Goal: Go to known website: Go to known website

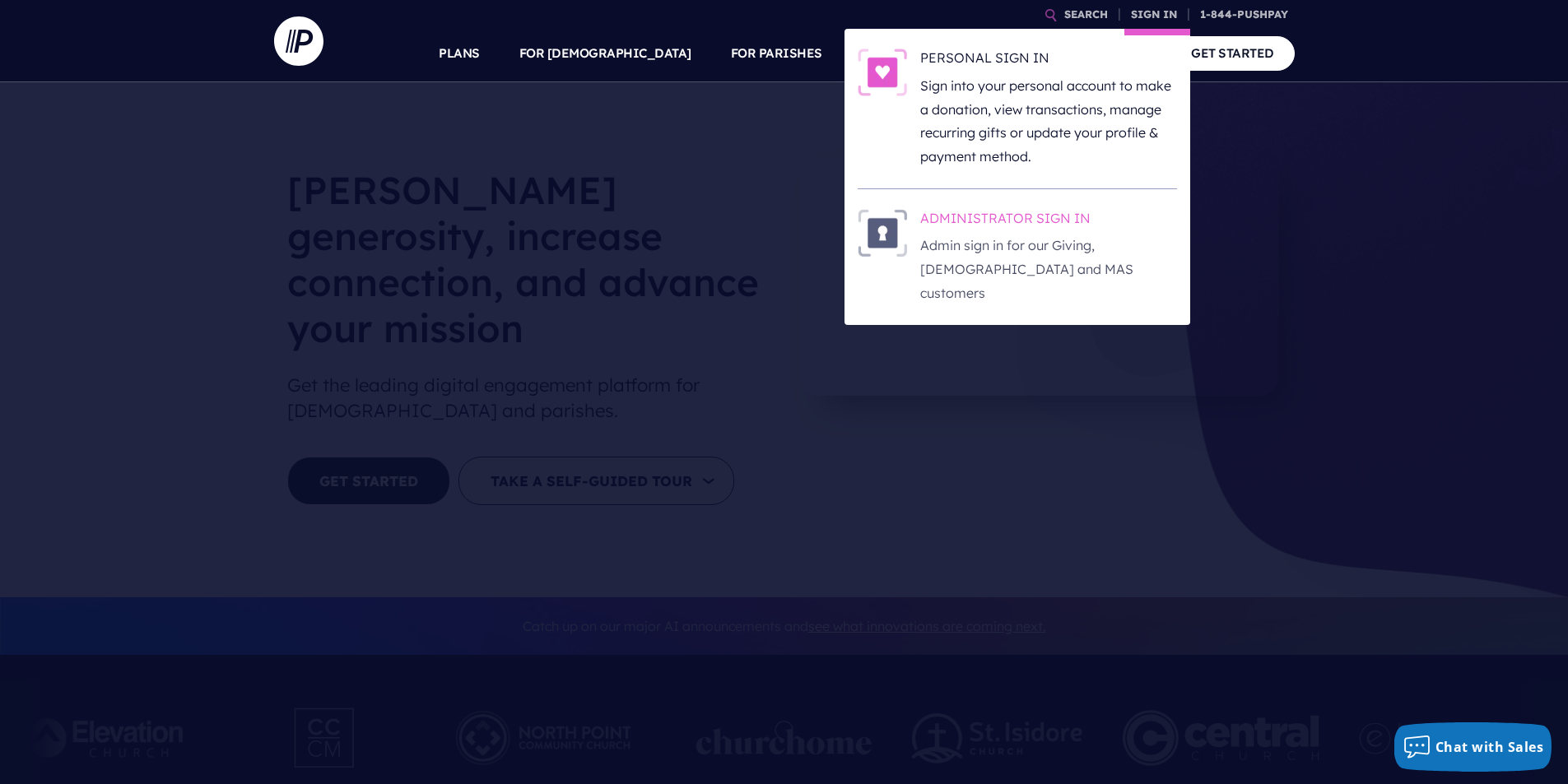
click at [1012, 274] on p "Admin sign in for our Giving, [DEMOGRAPHIC_DATA] and MAS customers" at bounding box center [1049, 269] width 257 height 71
click at [1045, 260] on p "Admin sign in for our Giving, [DEMOGRAPHIC_DATA] and MAS customers" at bounding box center [1049, 269] width 257 height 71
click at [1017, 245] on p "Admin sign in for our Giving, [DEMOGRAPHIC_DATA] and MAS customers" at bounding box center [1049, 269] width 257 height 71
click at [1044, 207] on li "ADMINISTRATOR SIGN IN Admin sign in for our Giving, [DEMOGRAPHIC_DATA] and MAS …" at bounding box center [1018, 257] width 319 height 136
click at [1061, 261] on p "Admin sign in for our Giving, [DEMOGRAPHIC_DATA] and MAS customers" at bounding box center [1049, 269] width 257 height 71
